Goal: Task Accomplishment & Management: Use online tool/utility

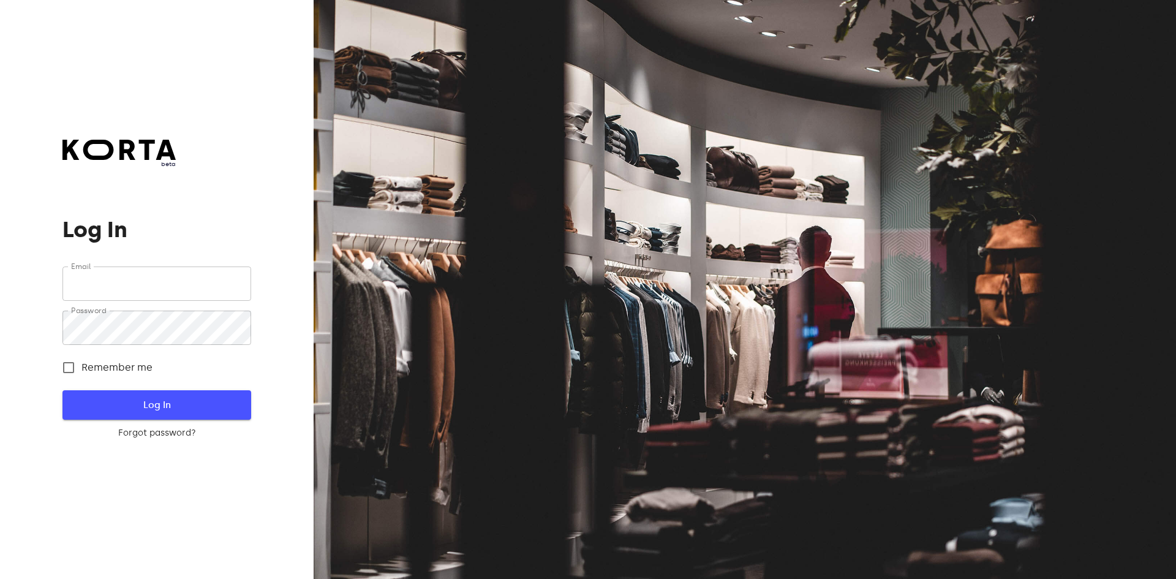
type input "[EMAIL_ADDRESS][DOMAIN_NAME]"
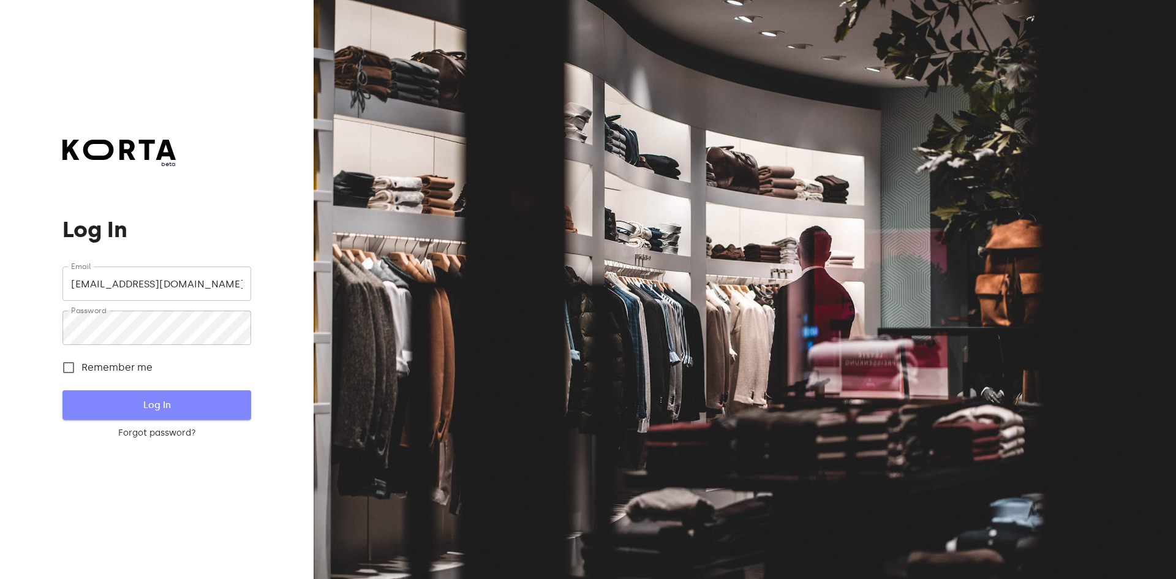
click at [186, 408] on span "Log In" at bounding box center [156, 405] width 149 height 16
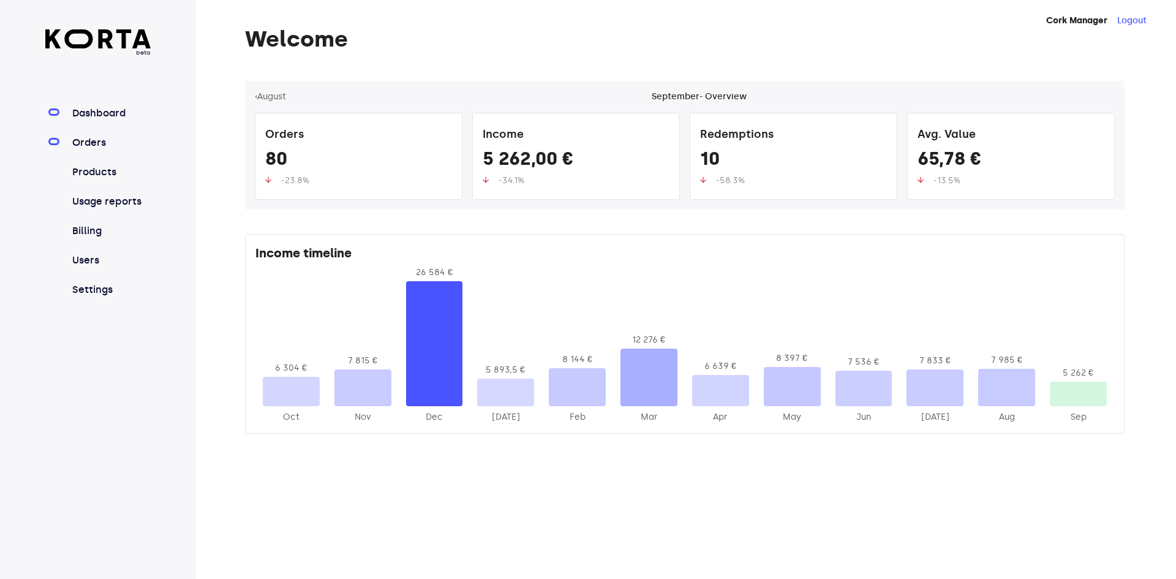
click at [87, 142] on link "Orders" at bounding box center [110, 142] width 81 height 15
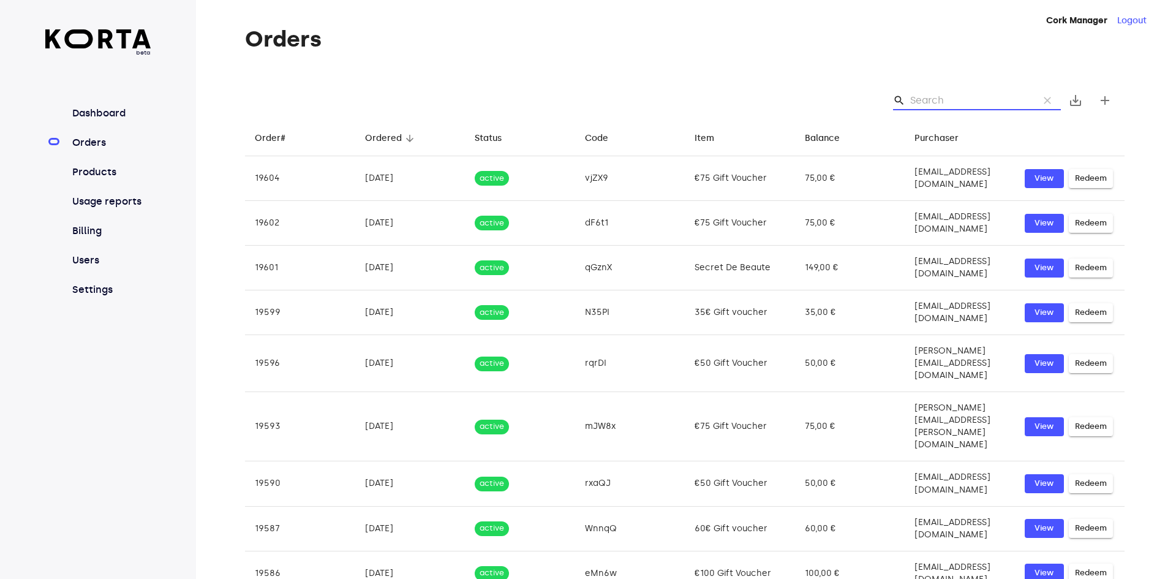
click at [937, 99] on input "Search" at bounding box center [969, 101] width 119 height 20
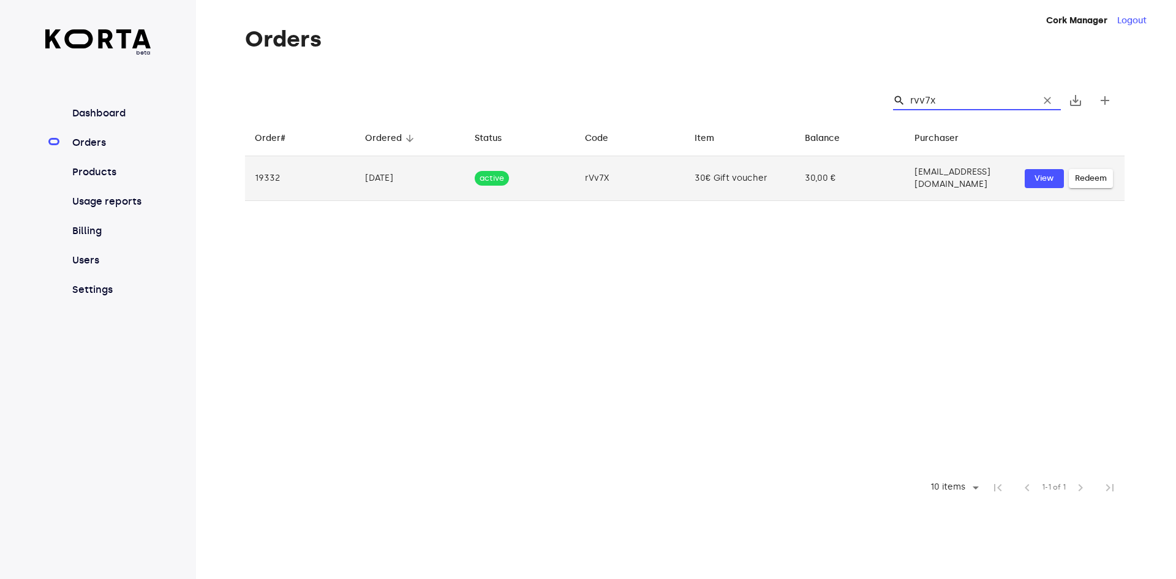
type input "rvv7x"
click at [1104, 174] on span "Redeem" at bounding box center [1091, 178] width 32 height 14
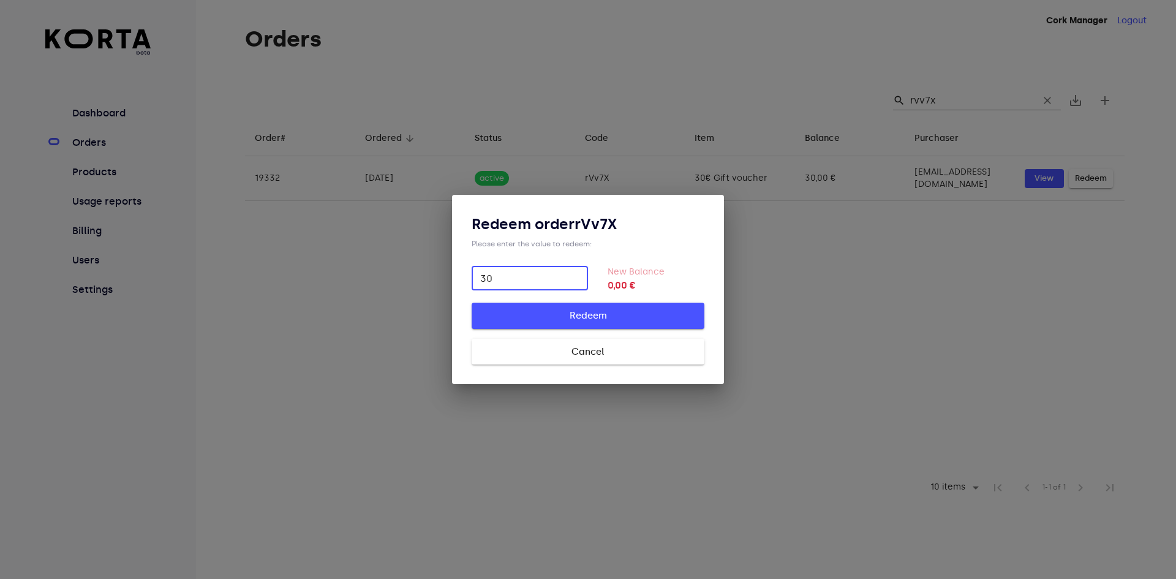
type input "30"
click at [647, 315] on span "Redeem" at bounding box center [587, 315] width 193 height 16
